Goal: Navigation & Orientation: Understand site structure

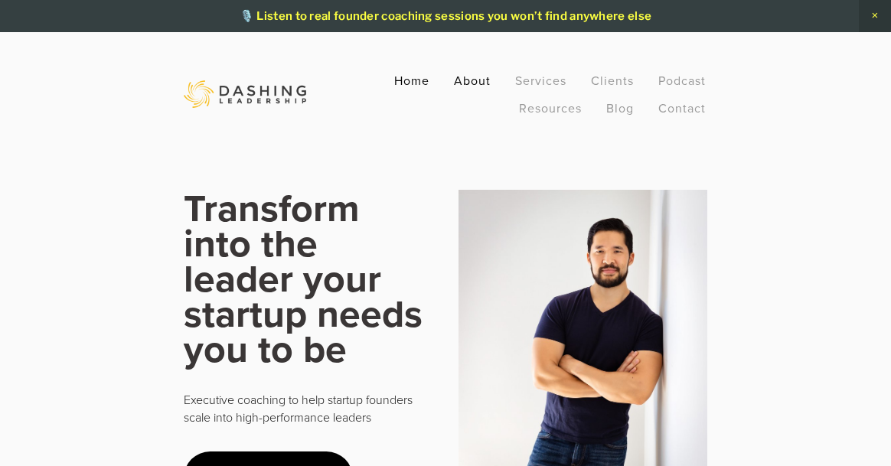
click at [486, 80] on link "About" at bounding box center [472, 81] width 37 height 28
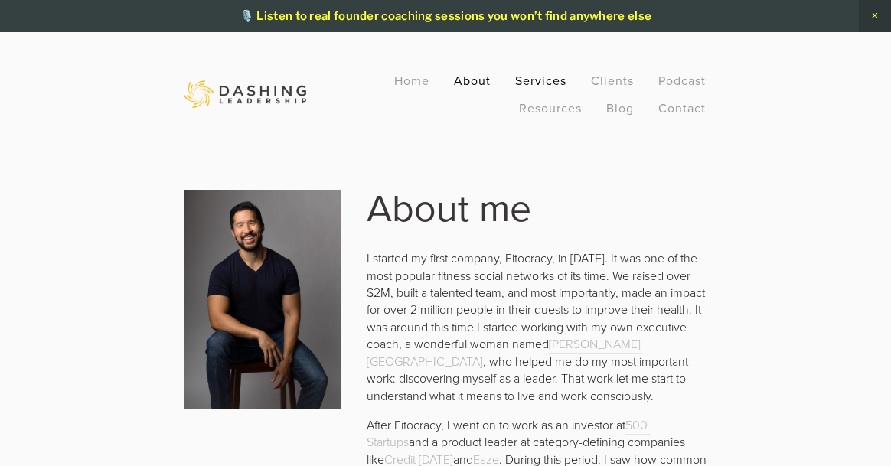
click at [533, 77] on link "Services" at bounding box center [540, 81] width 51 height 28
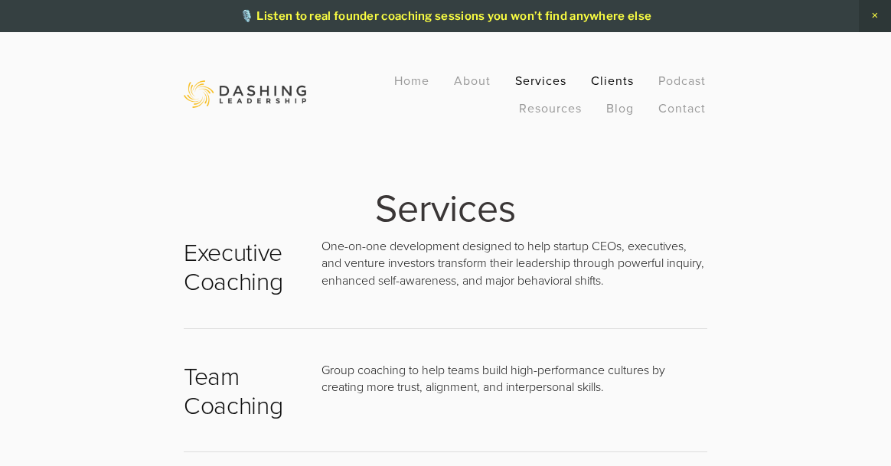
click at [609, 80] on link "Clients" at bounding box center [612, 81] width 43 height 28
